Goal: Task Accomplishment & Management: Use online tool/utility

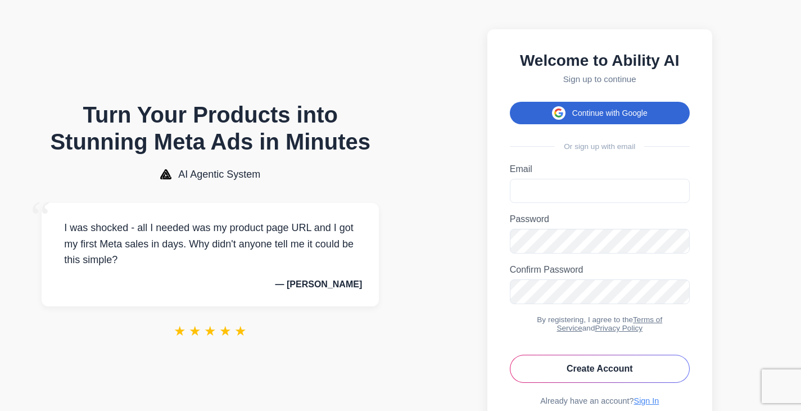
click at [591, 118] on button "Continue with Google" at bounding box center [600, 113] width 180 height 22
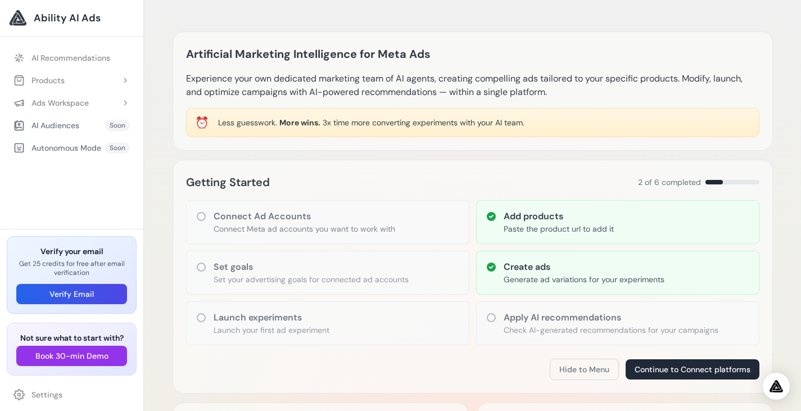
click at [513, 320] on h3 "Apply AI recommendations" at bounding box center [611, 317] width 215 height 13
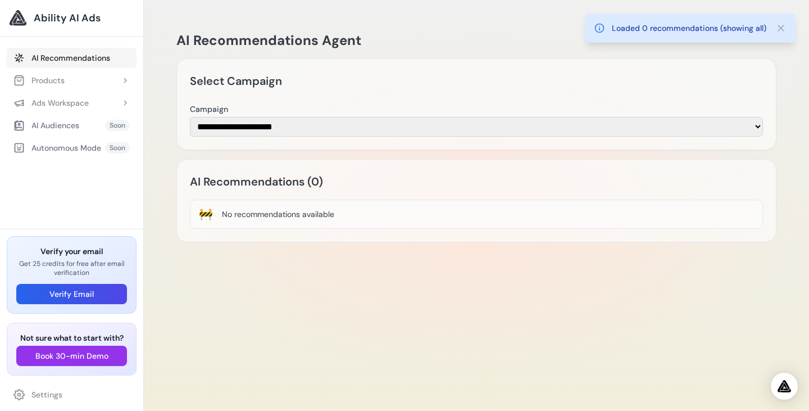
click at [66, 52] on link "AI Recommendations" at bounding box center [72, 58] width 130 height 20
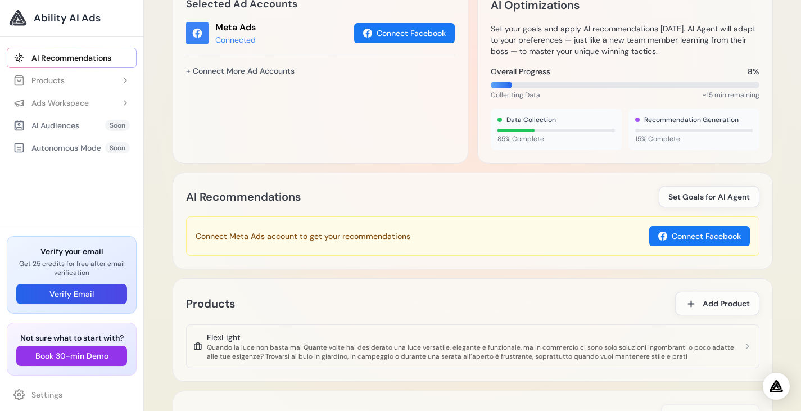
scroll to position [586, 0]
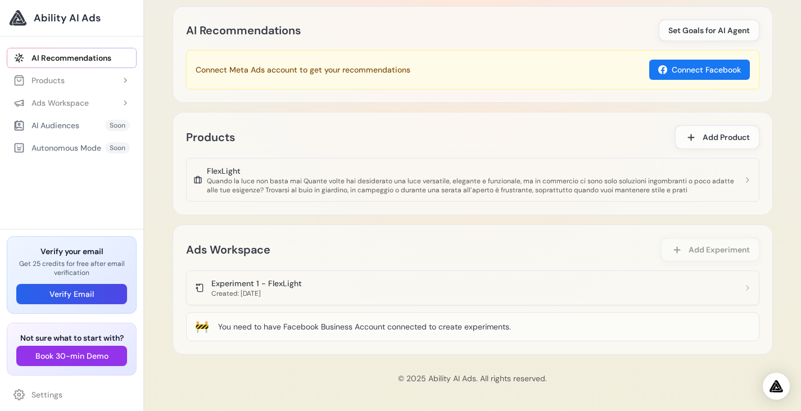
click at [349, 279] on app-experiment-item "Experiment 1 - FlexLight Created: 03/09/2025" at bounding box center [472, 287] width 573 height 35
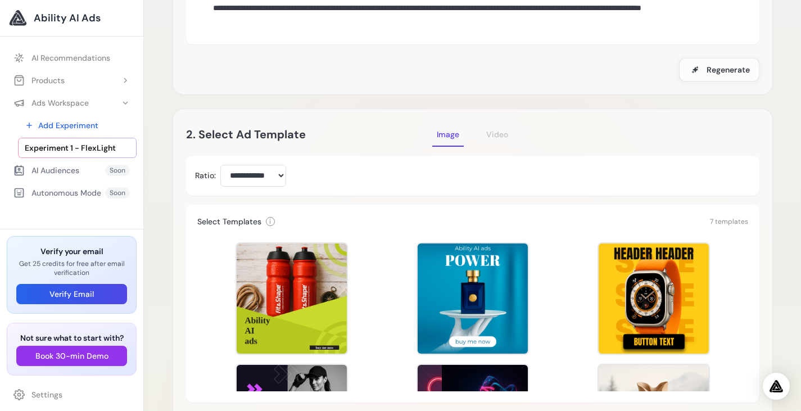
scroll to position [56, 0]
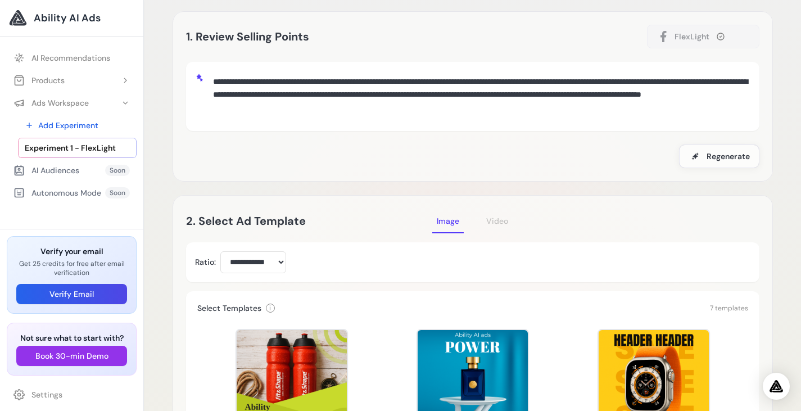
click at [66, 12] on span "Ability AI Ads" at bounding box center [67, 18] width 67 height 16
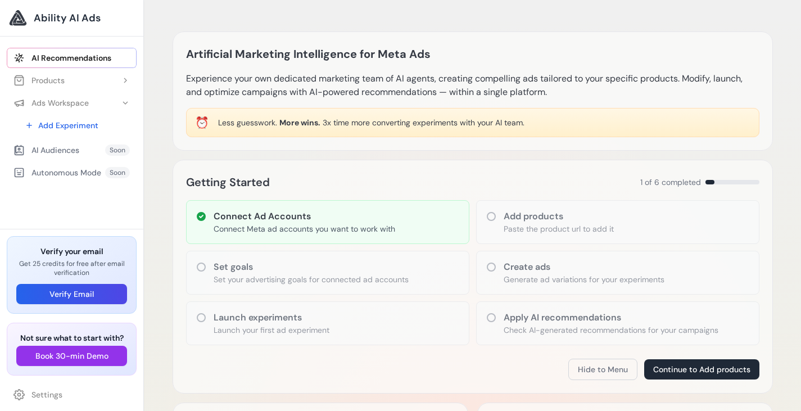
click at [69, 58] on link "AI Recommendations" at bounding box center [72, 58] width 130 height 20
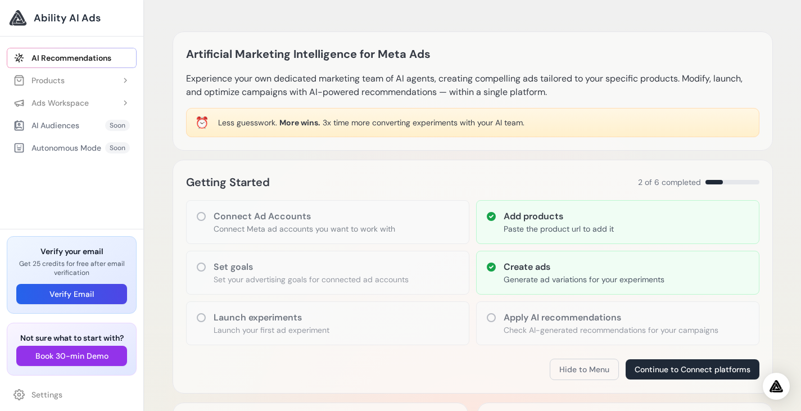
click at [567, 329] on p "Check AI-generated recommendations for your campaigns" at bounding box center [611, 329] width 215 height 11
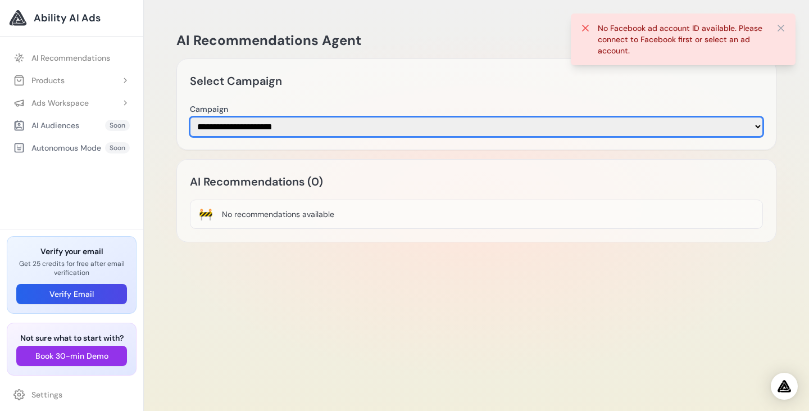
click at [340, 125] on select "**********" at bounding box center [476, 127] width 573 height 20
click at [340, 128] on select "**********" at bounding box center [476, 127] width 573 height 20
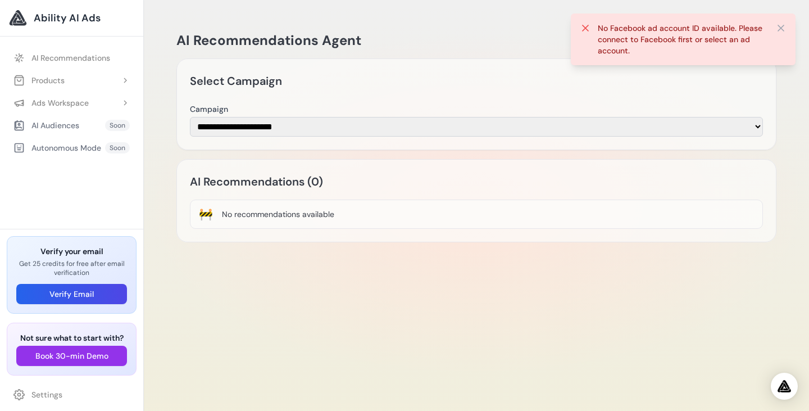
click at [343, 222] on div "🚧 No recommendations available" at bounding box center [476, 214] width 573 height 29
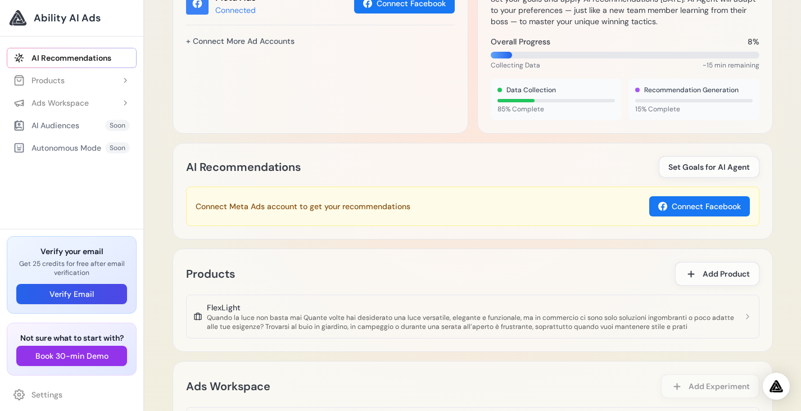
scroll to position [562, 0]
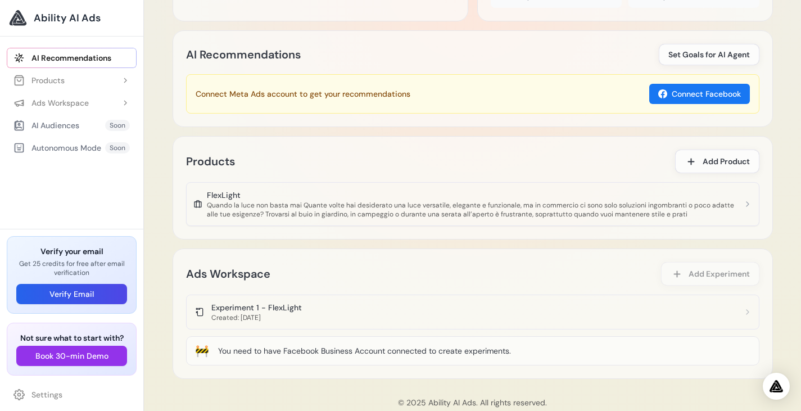
click at [708, 202] on div "Quando la luce non basta mai Quante volte hai desiderato una luce versatile, el…" at bounding box center [475, 210] width 536 height 18
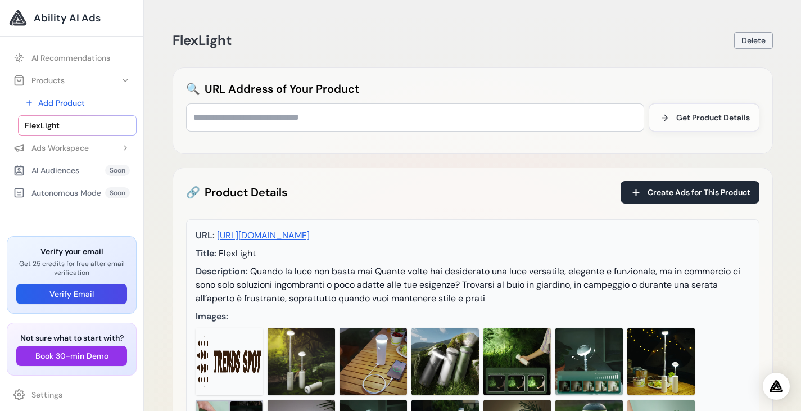
click at [749, 40] on span "Delete" at bounding box center [753, 40] width 24 height 11
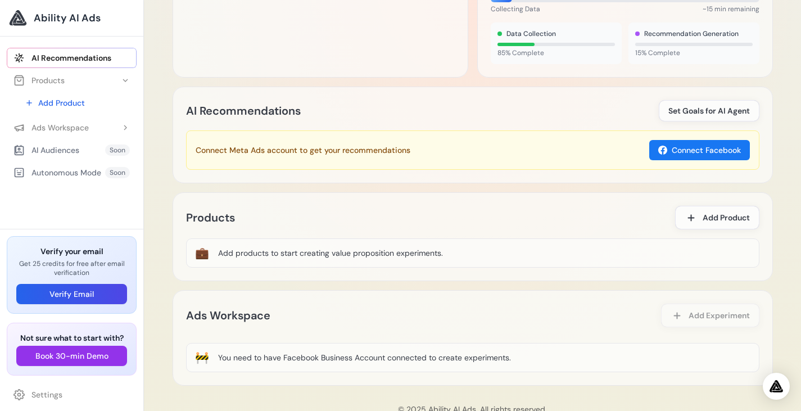
scroll to position [537, 0]
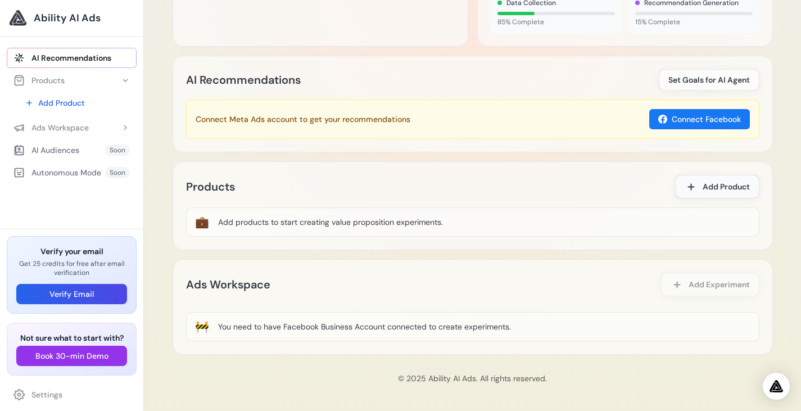
click at [736, 191] on span "Add Product" at bounding box center [725, 186] width 47 height 11
click at [719, 188] on span "Add Product" at bounding box center [725, 186] width 47 height 11
click at [691, 181] on span at bounding box center [690, 186] width 13 height 13
click at [704, 187] on span "Add Product" at bounding box center [725, 186] width 47 height 11
